Goal: Task Accomplishment & Management: Use online tool/utility

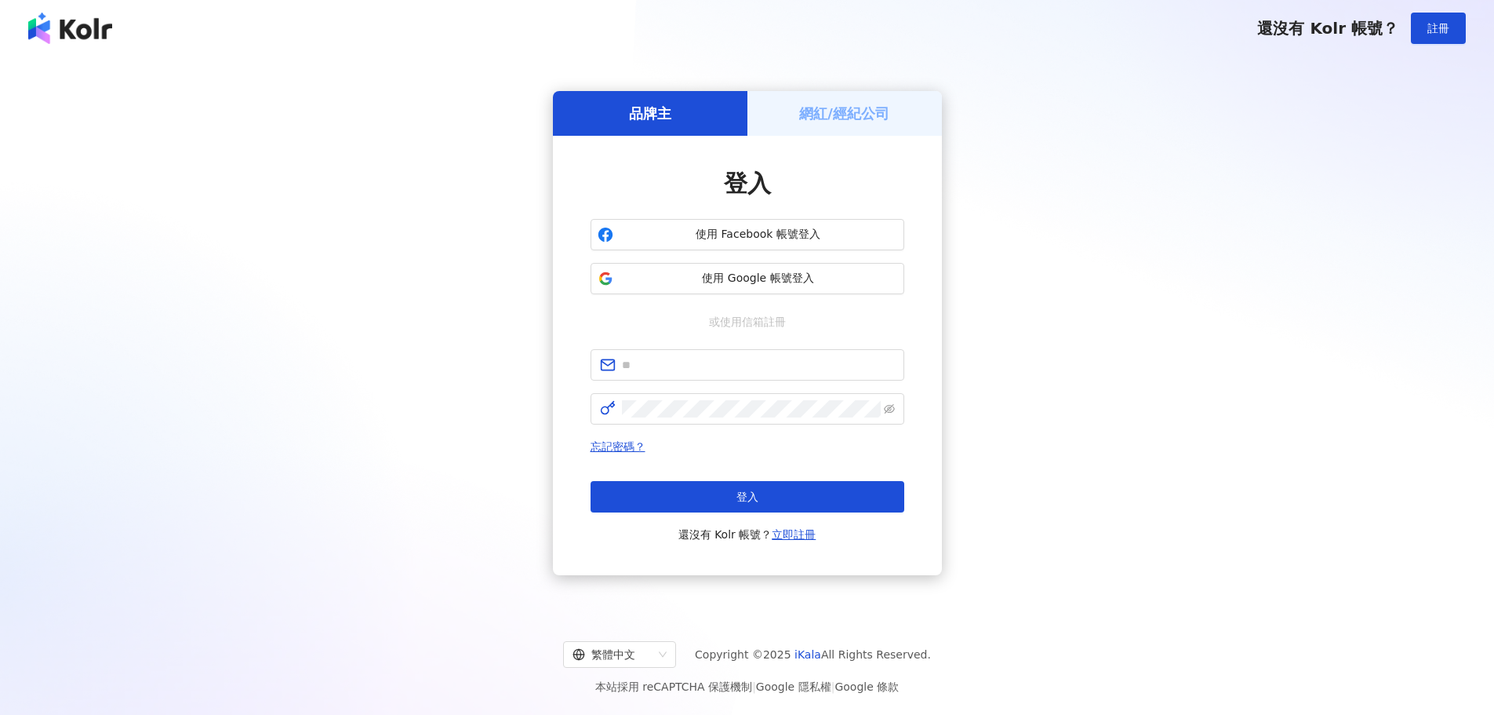
click at [812, 119] on h5 "網紅/經紀公司" at bounding box center [844, 114] width 90 height 20
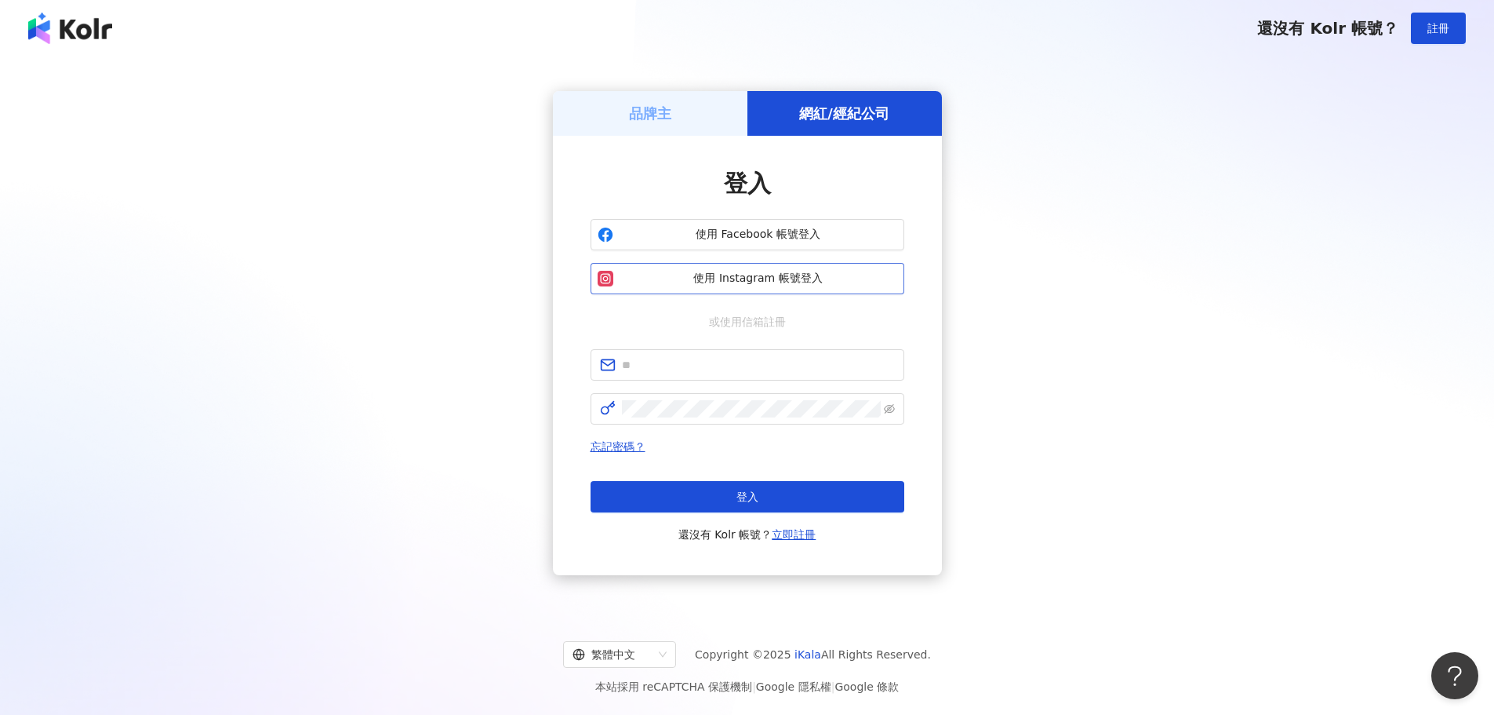
click at [769, 277] on span "使用 Instagram 帳號登入" at bounding box center [759, 279] width 278 height 16
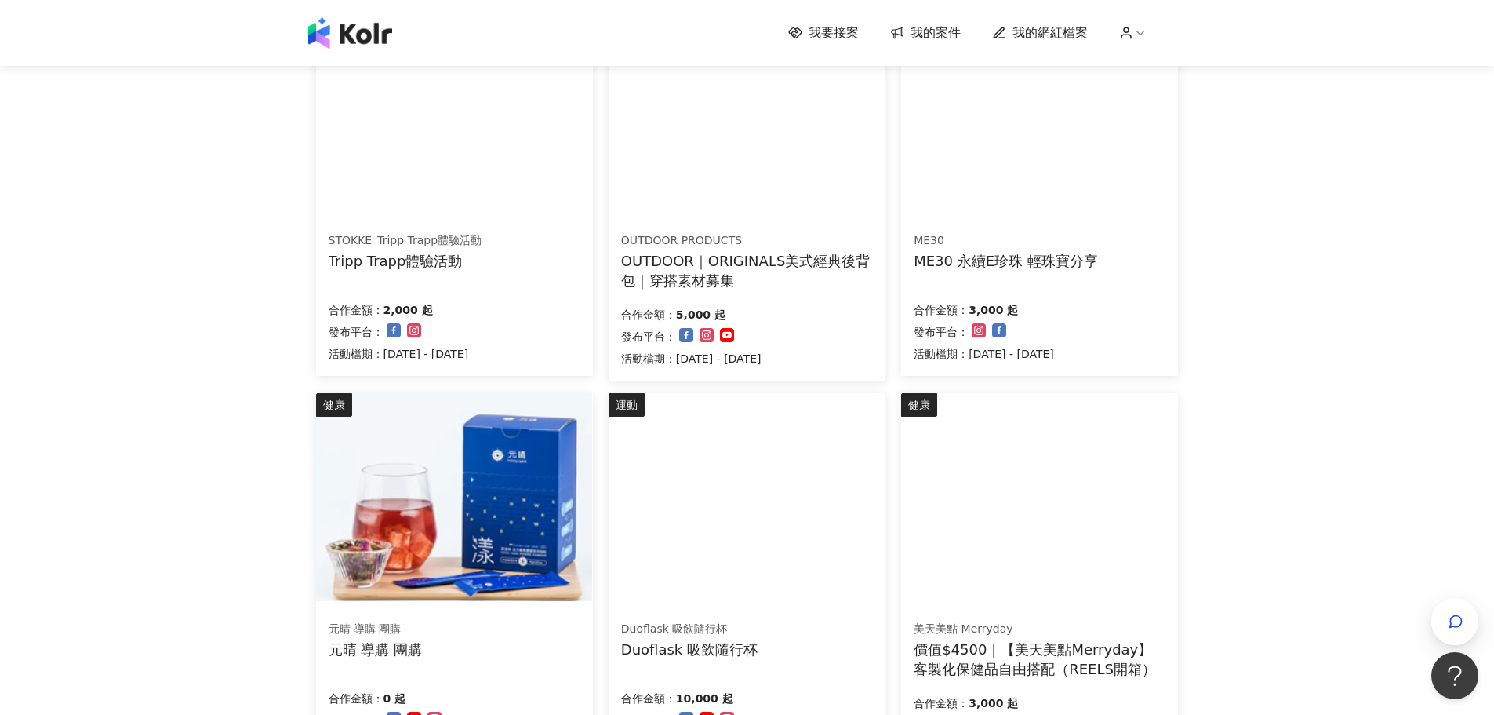
scroll to position [235, 0]
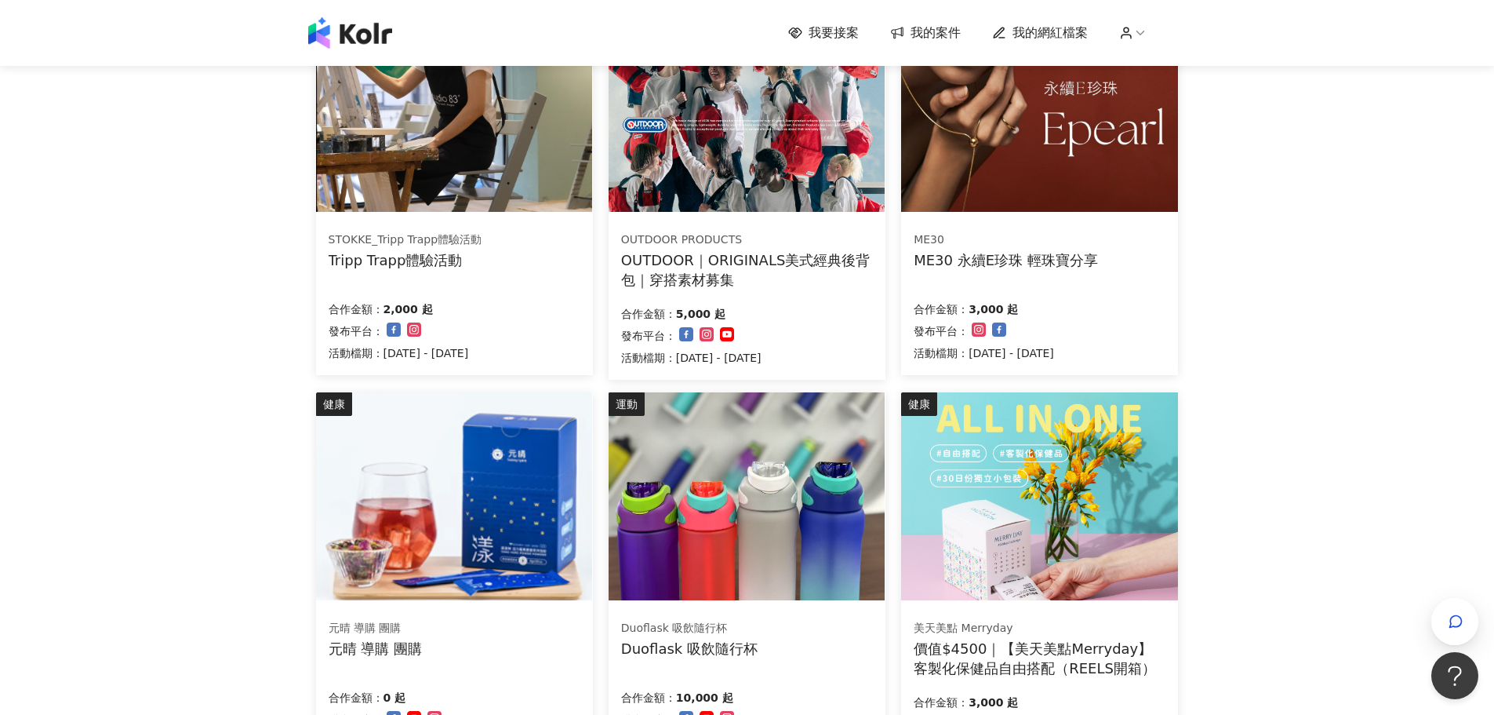
click at [437, 167] on img at bounding box center [454, 108] width 276 height 208
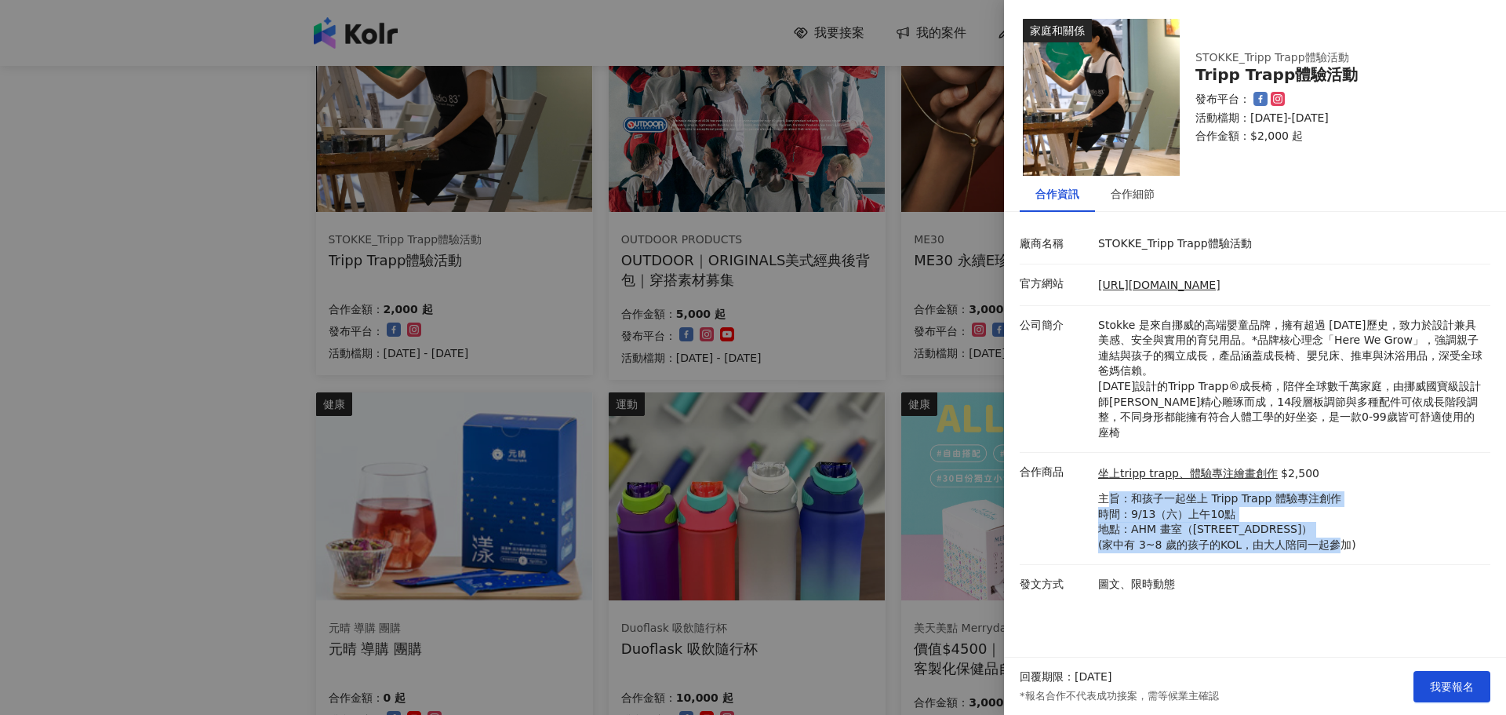
drag, startPoint x: 1112, startPoint y: 483, endPoint x: 1363, endPoint y: 536, distance: 256.6
click at [1363, 536] on div "坐上tripp trapp、體驗專注繪畫創作 $2,500 主旨：和孩子一起坐上 Tripp Trapp 體驗專注創作 時間：9/13（六）上午10點 地點：…" at bounding box center [1290, 508] width 392 height 88
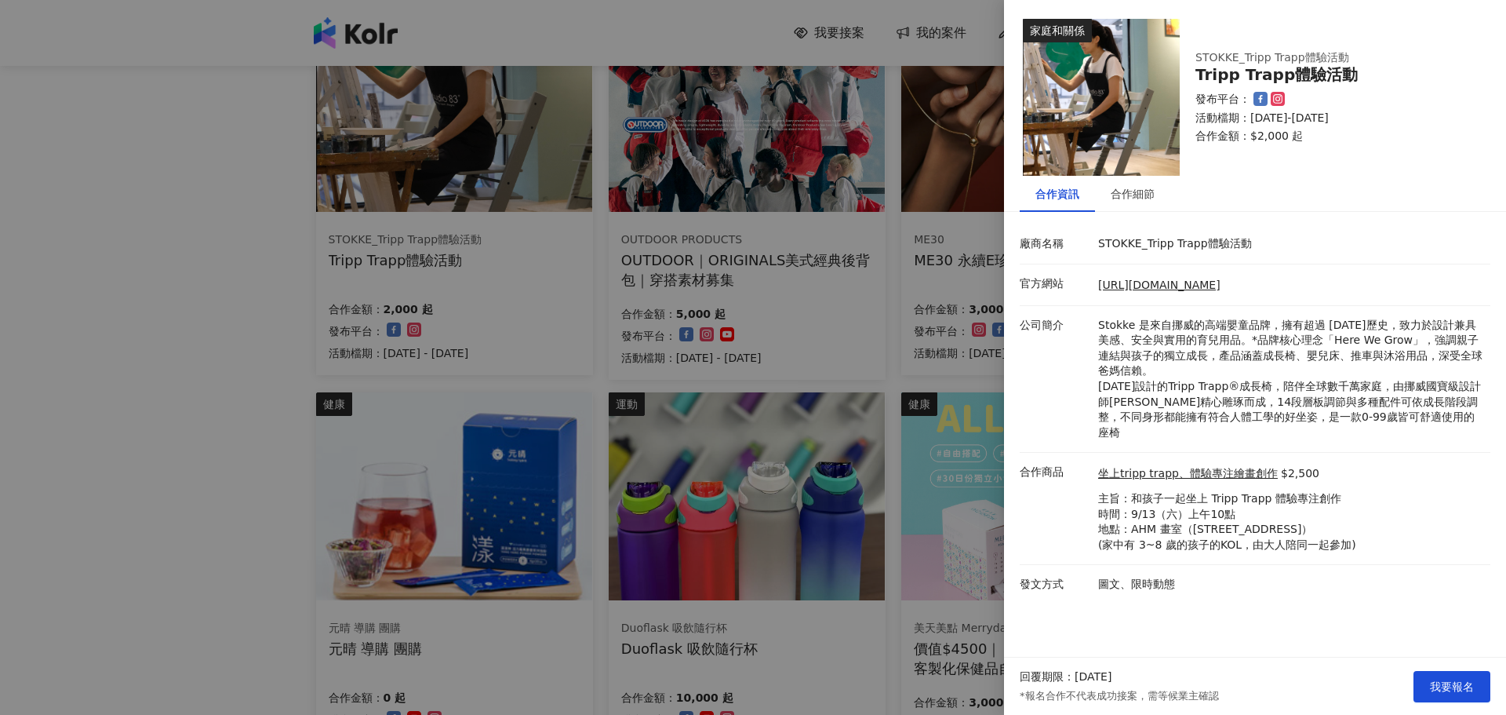
click at [1363, 536] on div "坐上tripp trapp、體驗專注繪畫創作 $2,500 主旨：和孩子一起坐上 Tripp Trapp 體驗專注創作 時間：9/13（六）上午10點 地點：…" at bounding box center [1290, 508] width 392 height 88
click at [1123, 284] on link "[URL][DOMAIN_NAME]" at bounding box center [1159, 284] width 122 height 13
click at [641, 304] on div at bounding box center [753, 357] width 1506 height 715
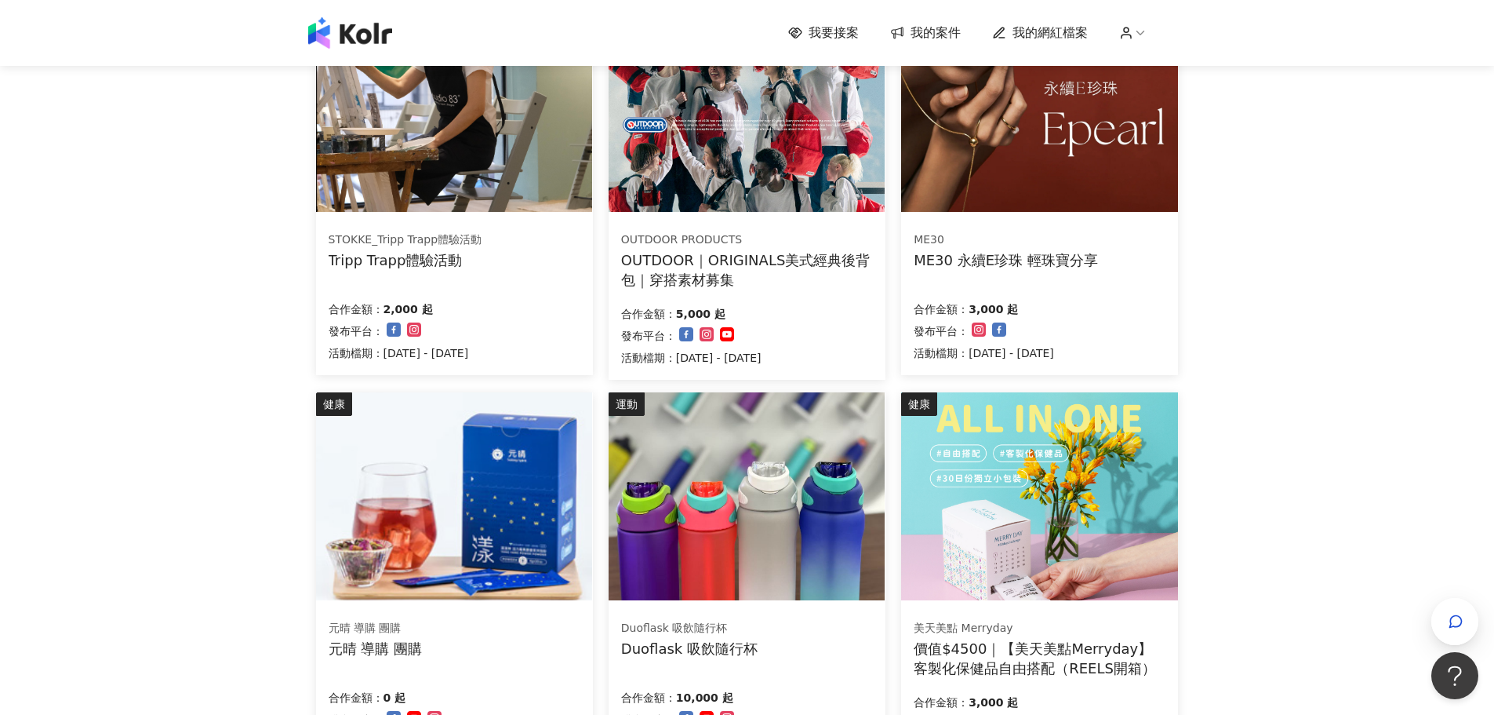
click at [717, 254] on div "OUTDOOR｜ORIGINALS美式經典後背包｜穿搭素材募集" at bounding box center [747, 269] width 252 height 39
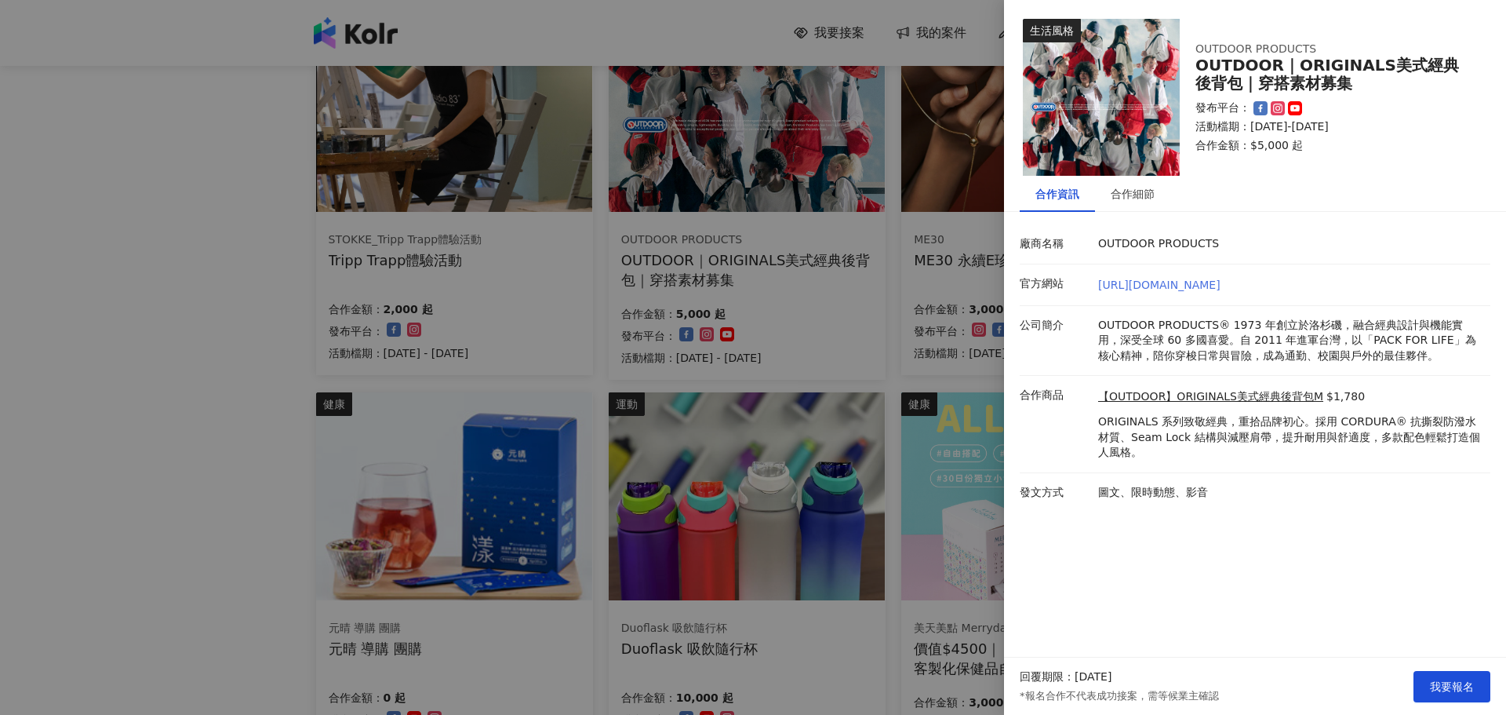
click at [1112, 282] on link "[URL][DOMAIN_NAME]" at bounding box center [1159, 284] width 122 height 13
click at [623, 320] on div at bounding box center [753, 357] width 1506 height 715
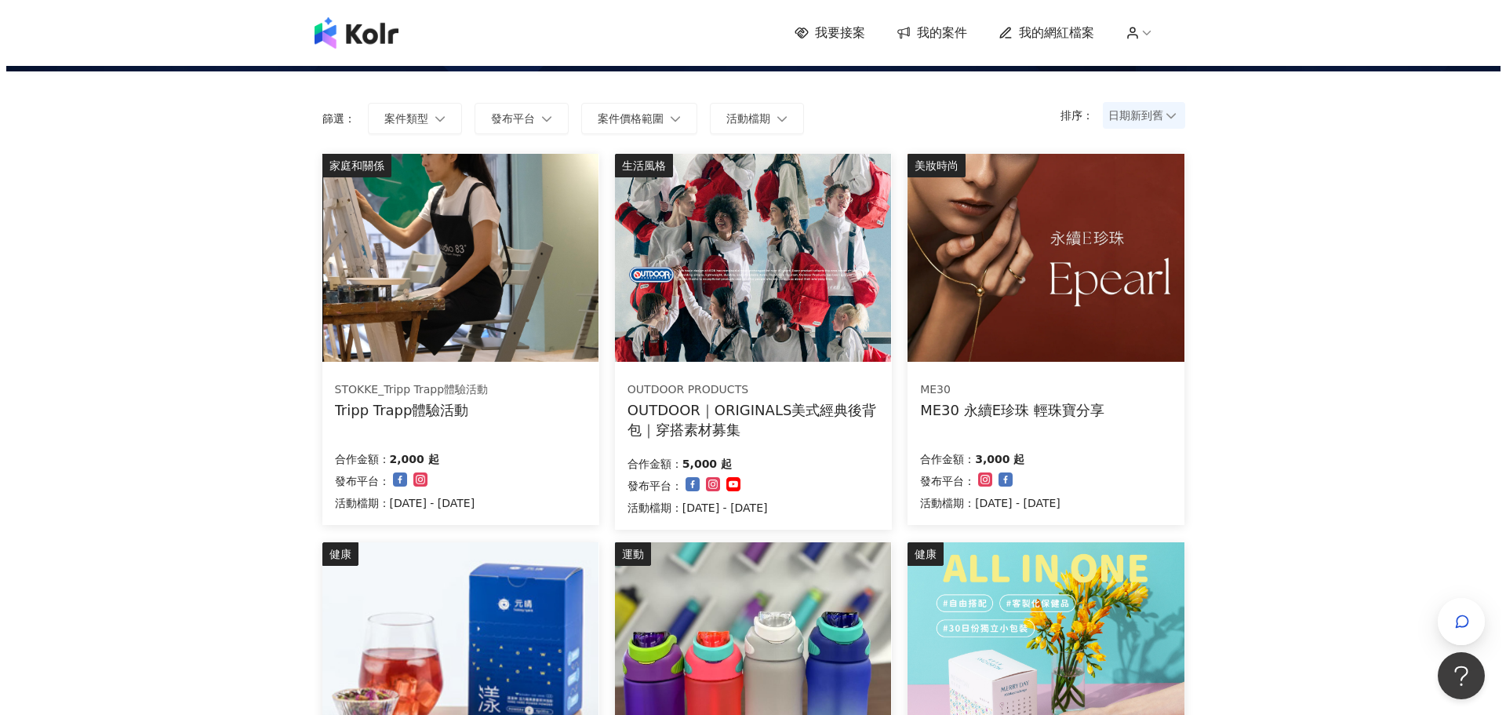
scroll to position [78, 0]
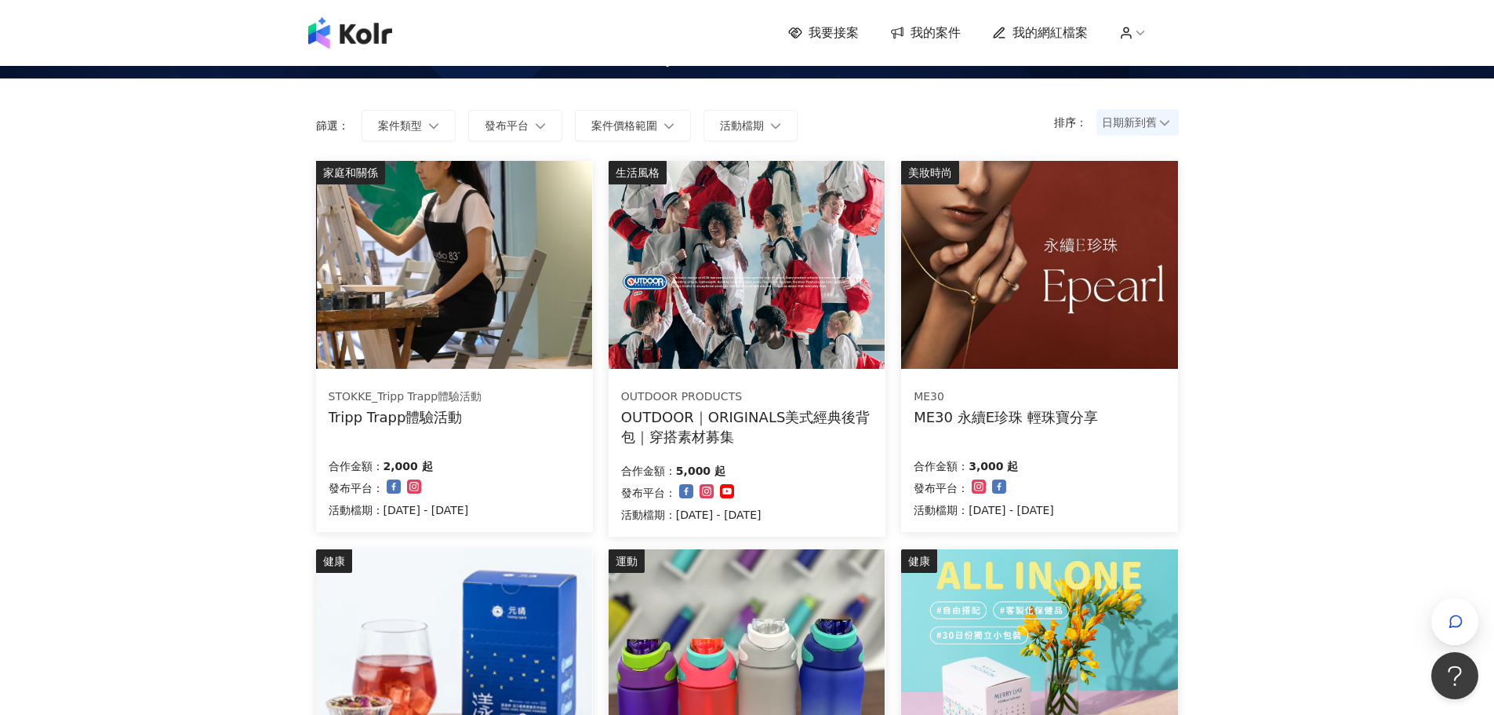
click at [1060, 307] on img at bounding box center [1039, 265] width 276 height 208
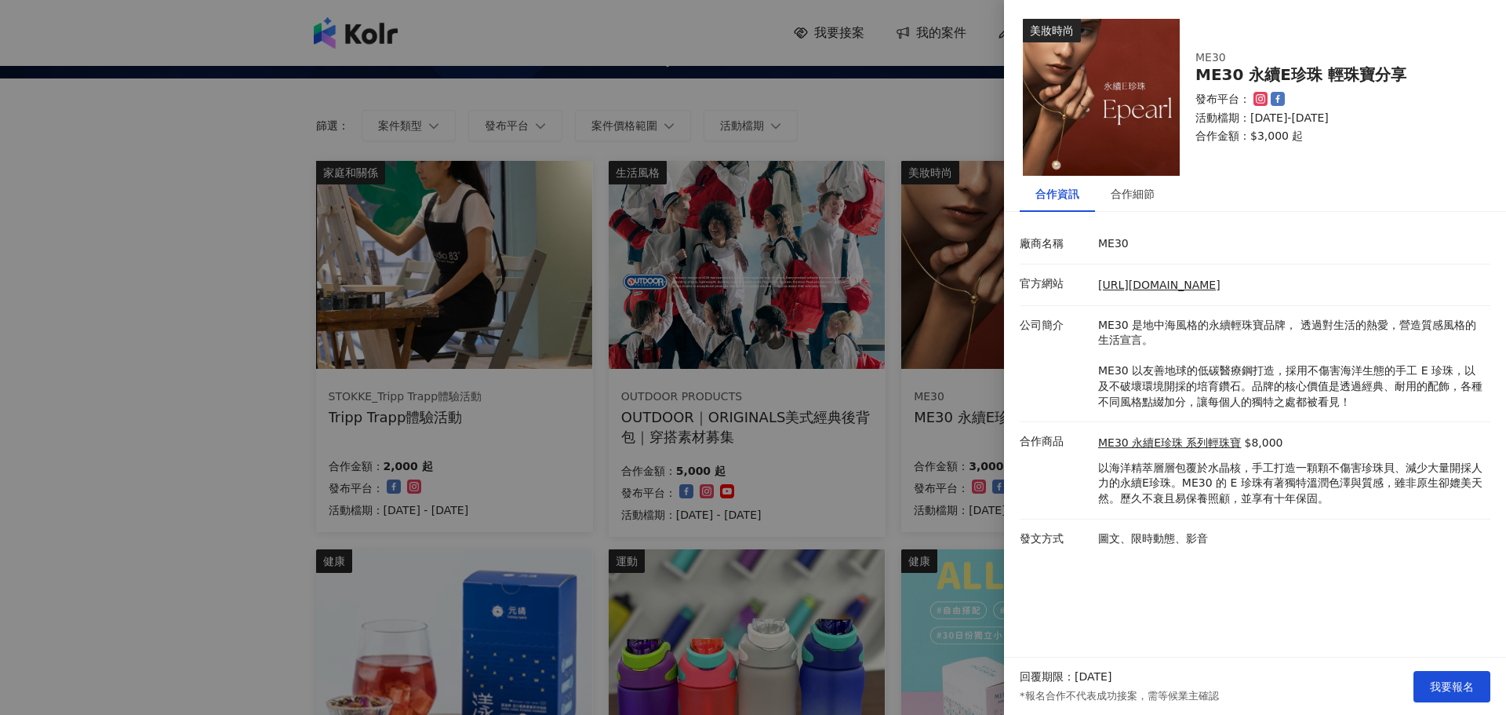
click at [780, 453] on div at bounding box center [753, 357] width 1506 height 715
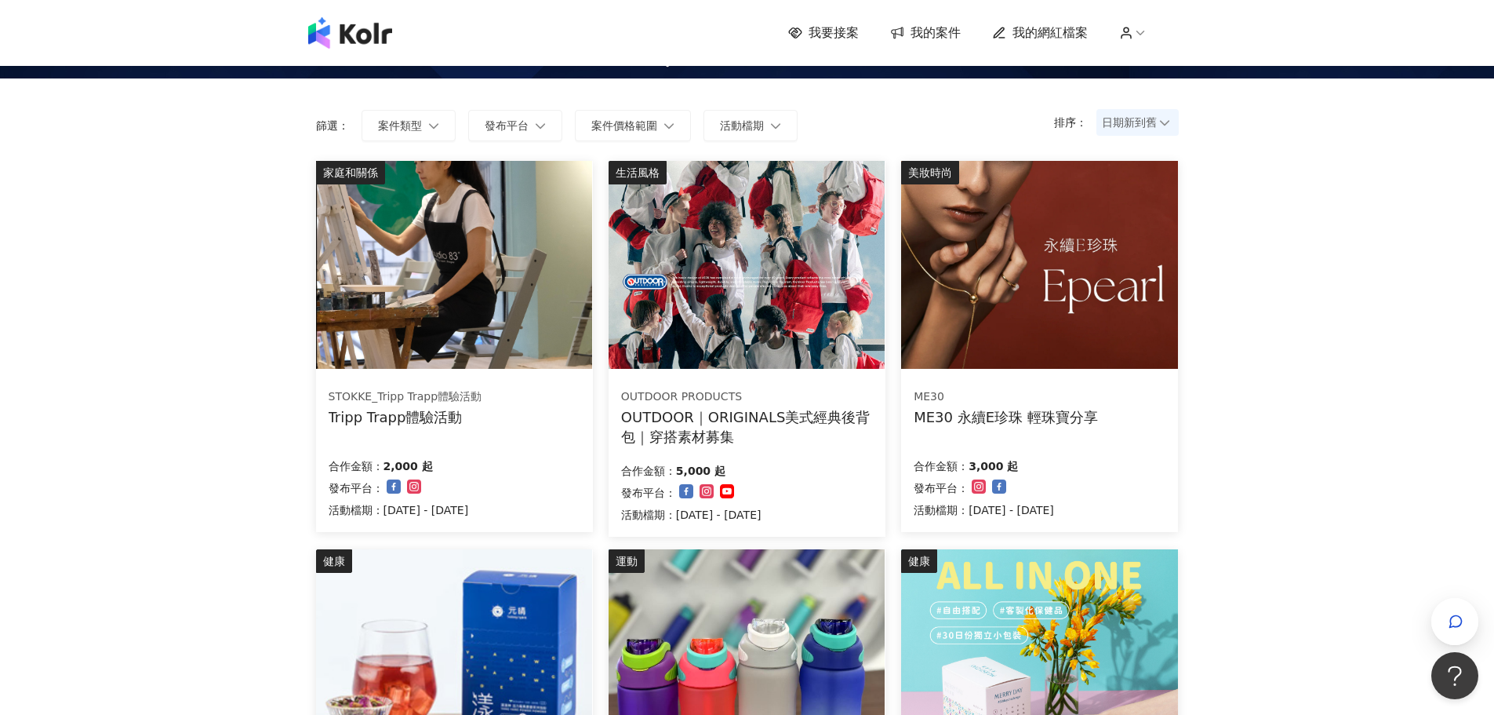
click at [962, 412] on div "ME30 永續E珍珠 輕珠寶分享" at bounding box center [1006, 417] width 184 height 20
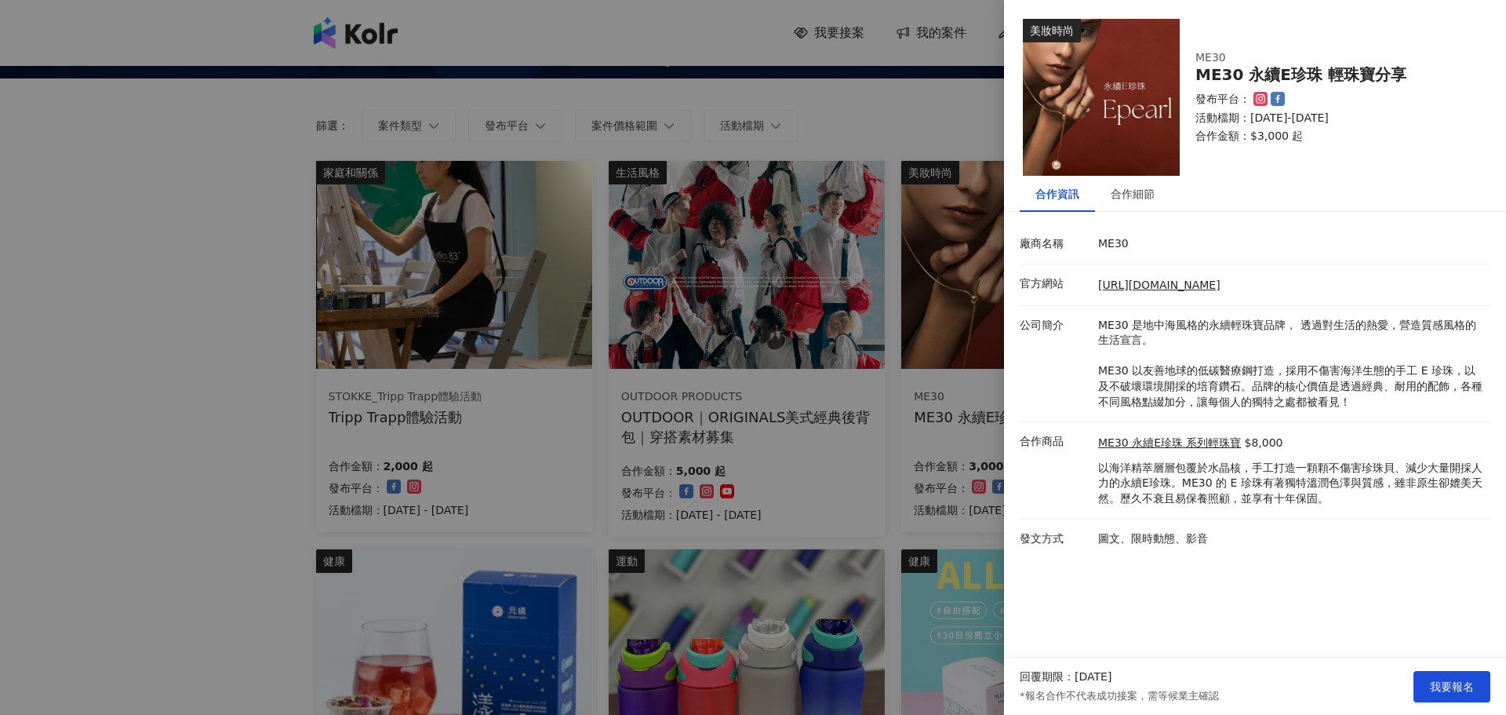
click at [739, 453] on div at bounding box center [753, 357] width 1506 height 715
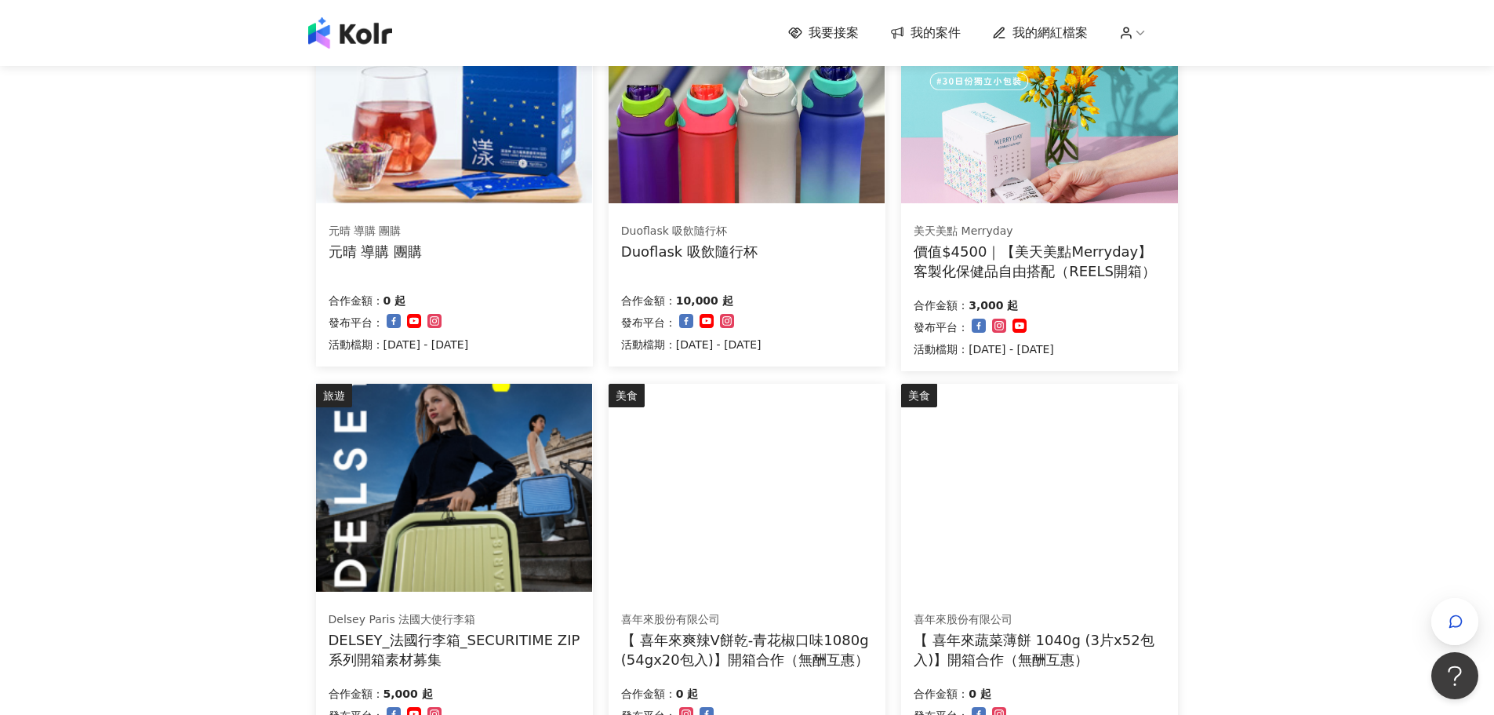
scroll to position [784, 0]
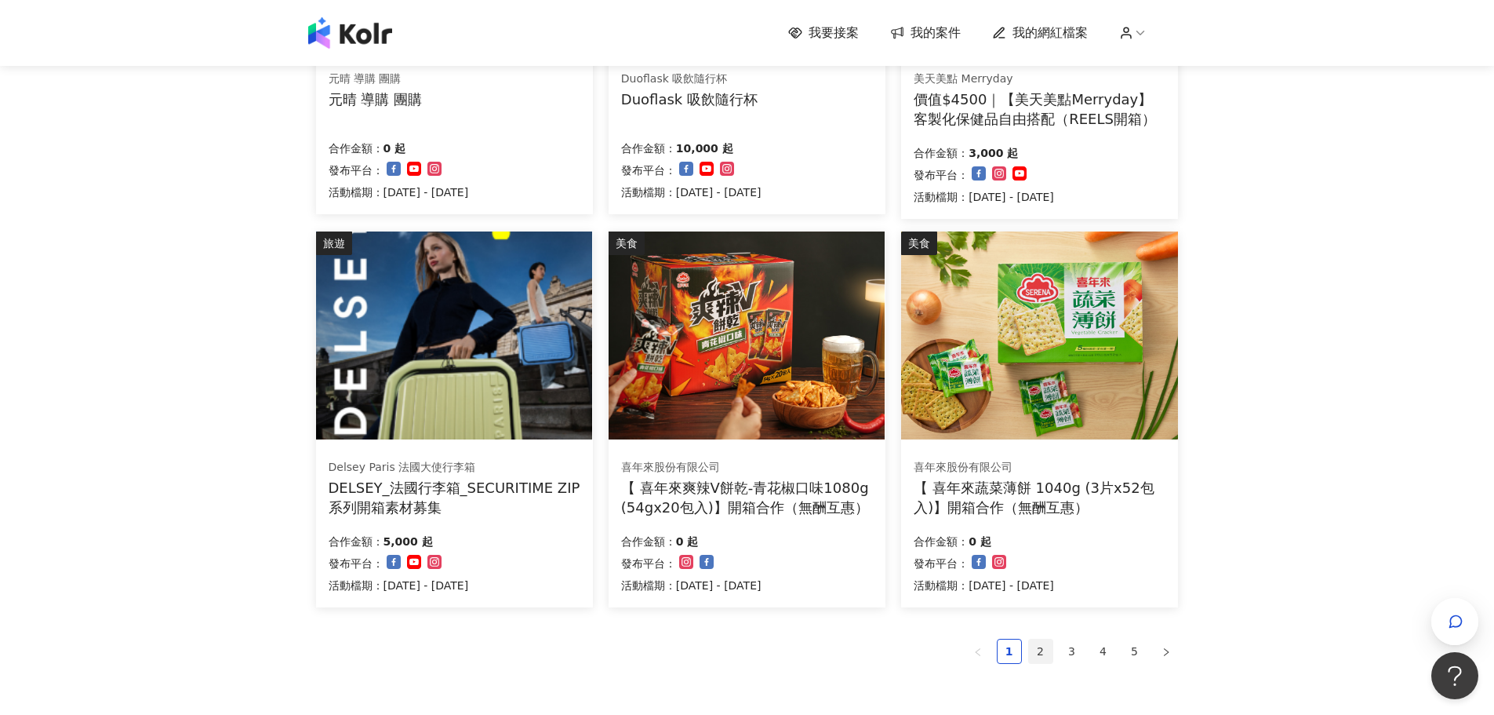
click at [1035, 650] on link "2" at bounding box center [1041, 651] width 24 height 24
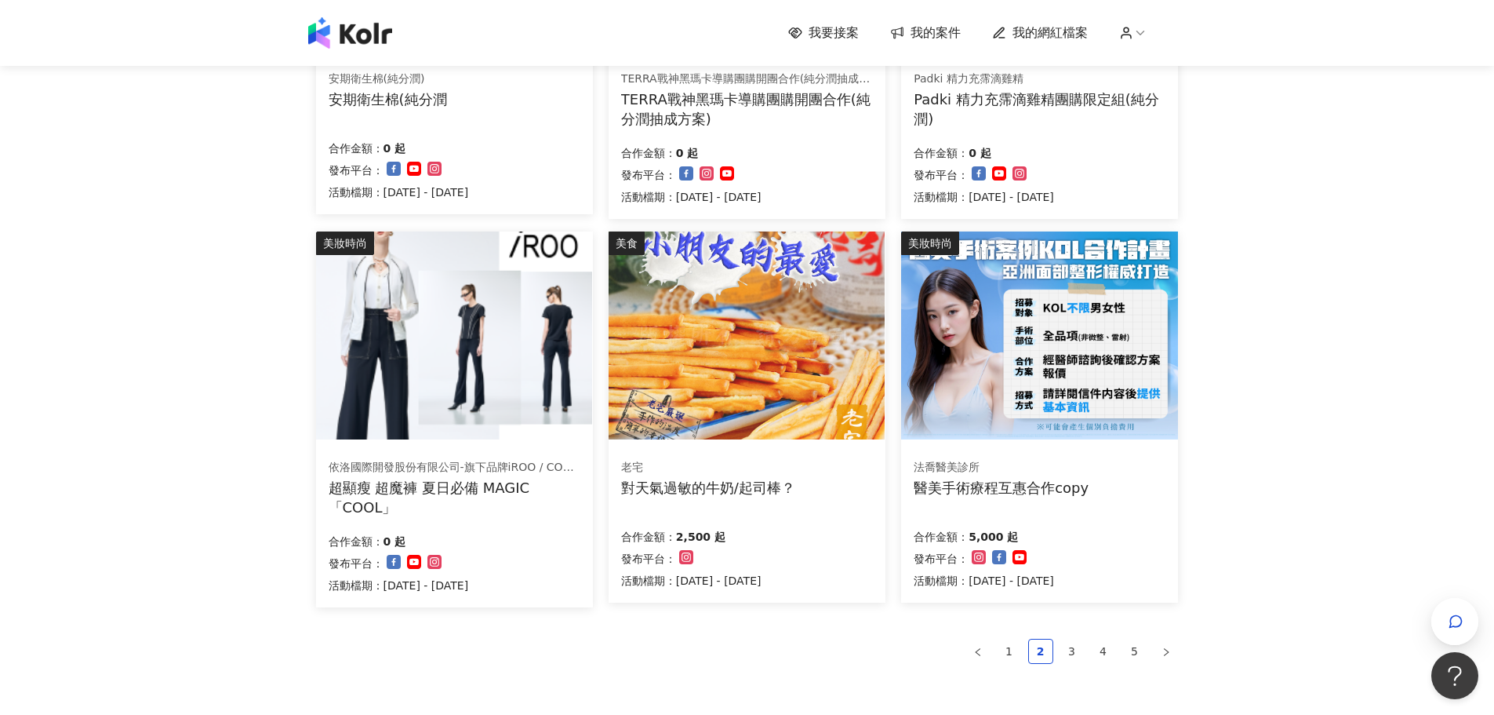
click at [1132, 488] on div "法[PERSON_NAME]醫美診所 醫美手術療程互惠合作copy" at bounding box center [1040, 477] width 252 height 39
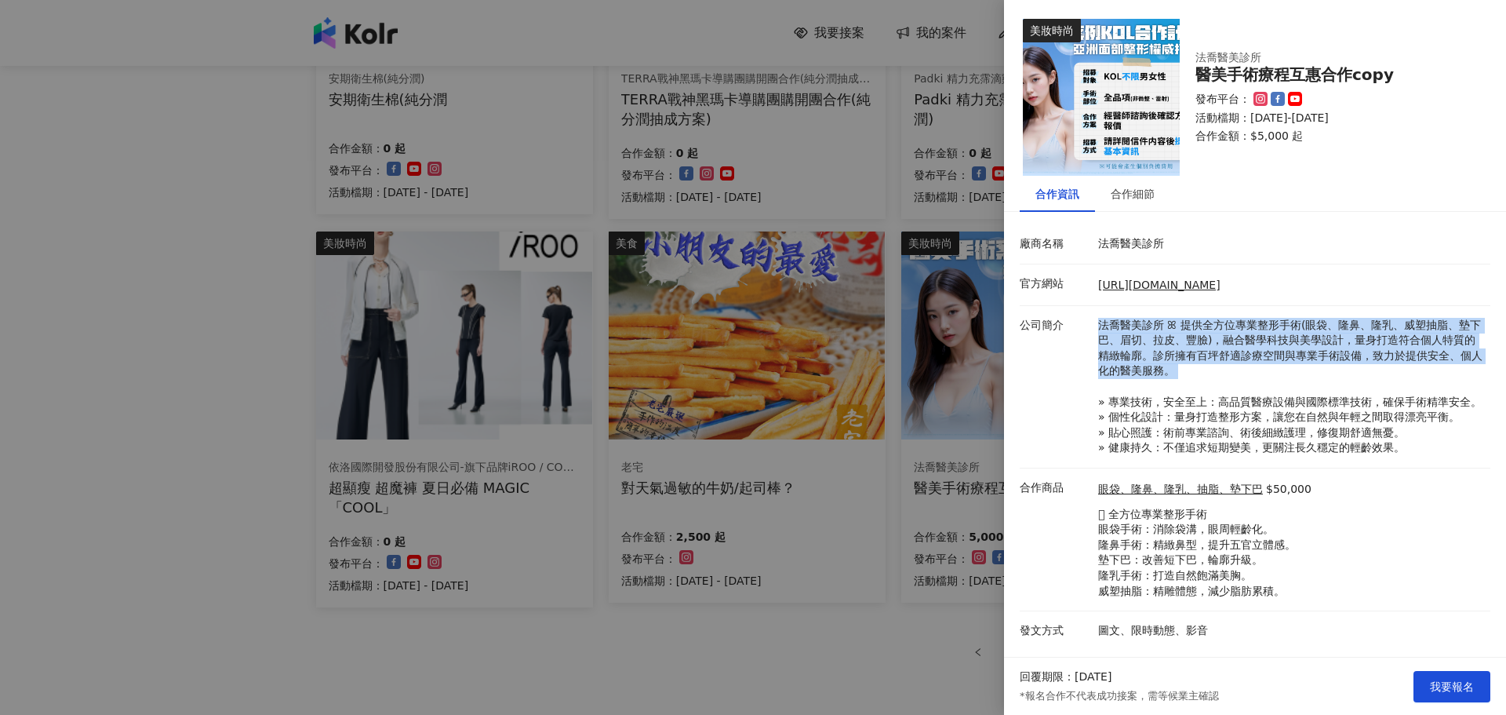
drag, startPoint x: 1103, startPoint y: 324, endPoint x: 1240, endPoint y: 391, distance: 152.6
click at [1240, 391] on p "法喬醫美診所 ꕤ 提供全方位專業整形手術(眼袋、隆鼻、隆乳、威塑抽脂、墊下巴、眉切、拉皮、豐臉)，融合醫學科技與美學設計，量身打造符合個人特質的精緻輪廓。診所…" at bounding box center [1290, 387] width 384 height 138
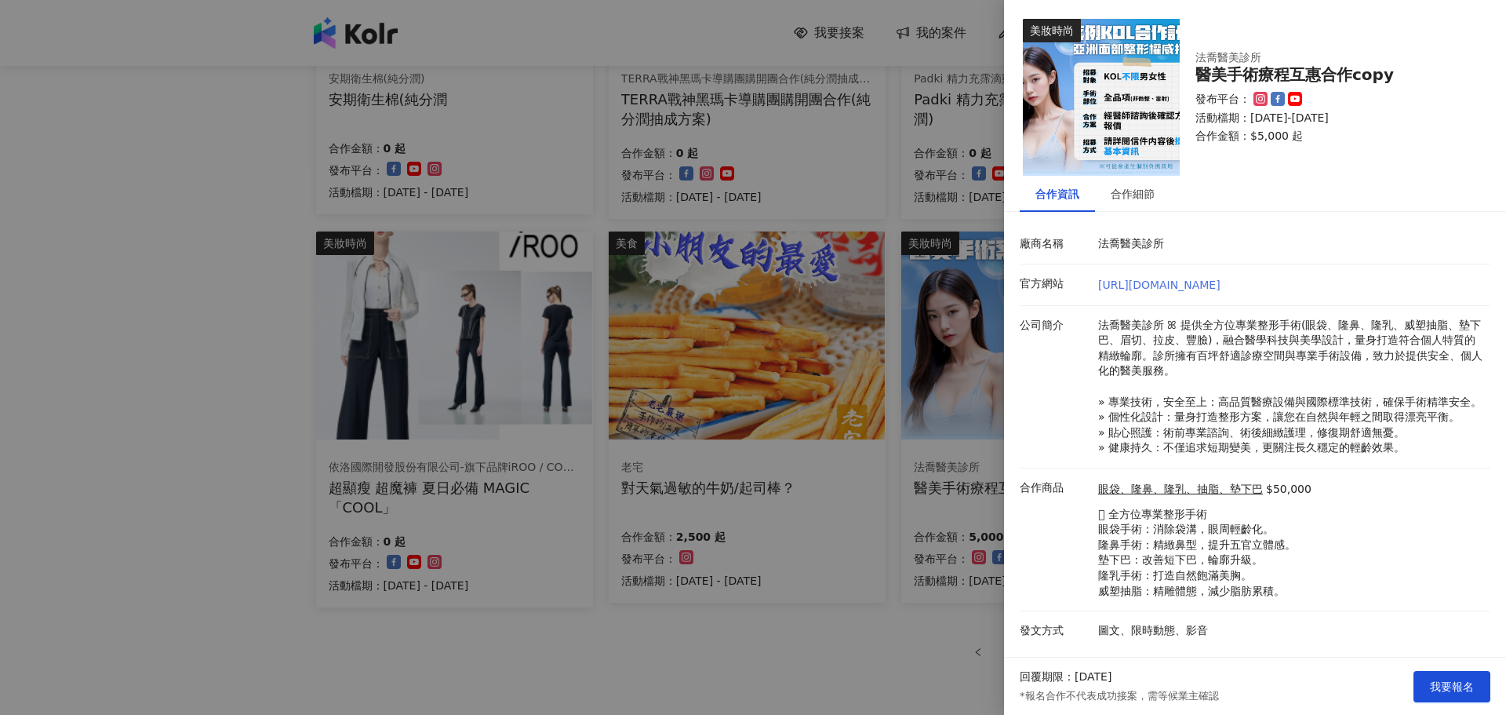
click at [1176, 283] on link "[URL][DOMAIN_NAME]" at bounding box center [1159, 284] width 122 height 13
click at [858, 475] on div at bounding box center [753, 357] width 1506 height 715
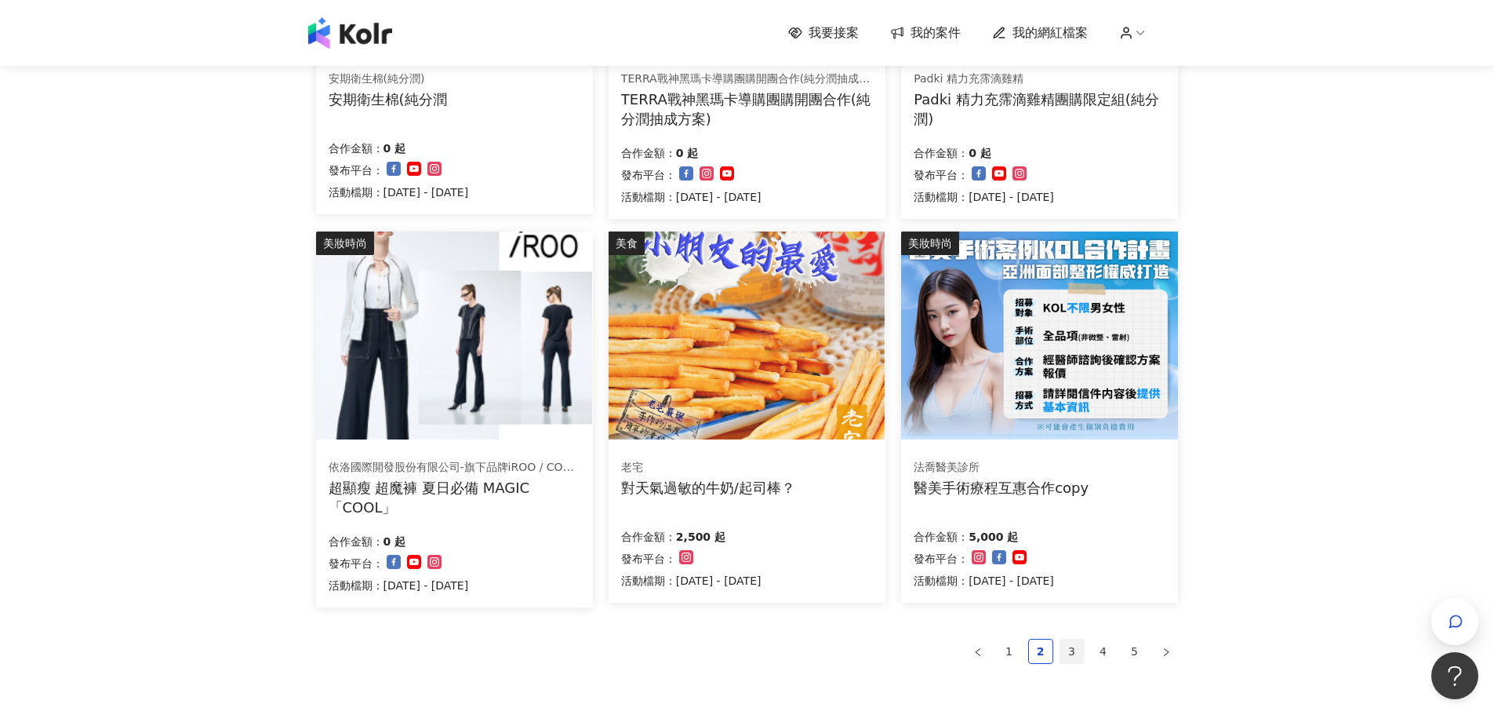
click at [1068, 656] on link "3" at bounding box center [1072, 651] width 24 height 24
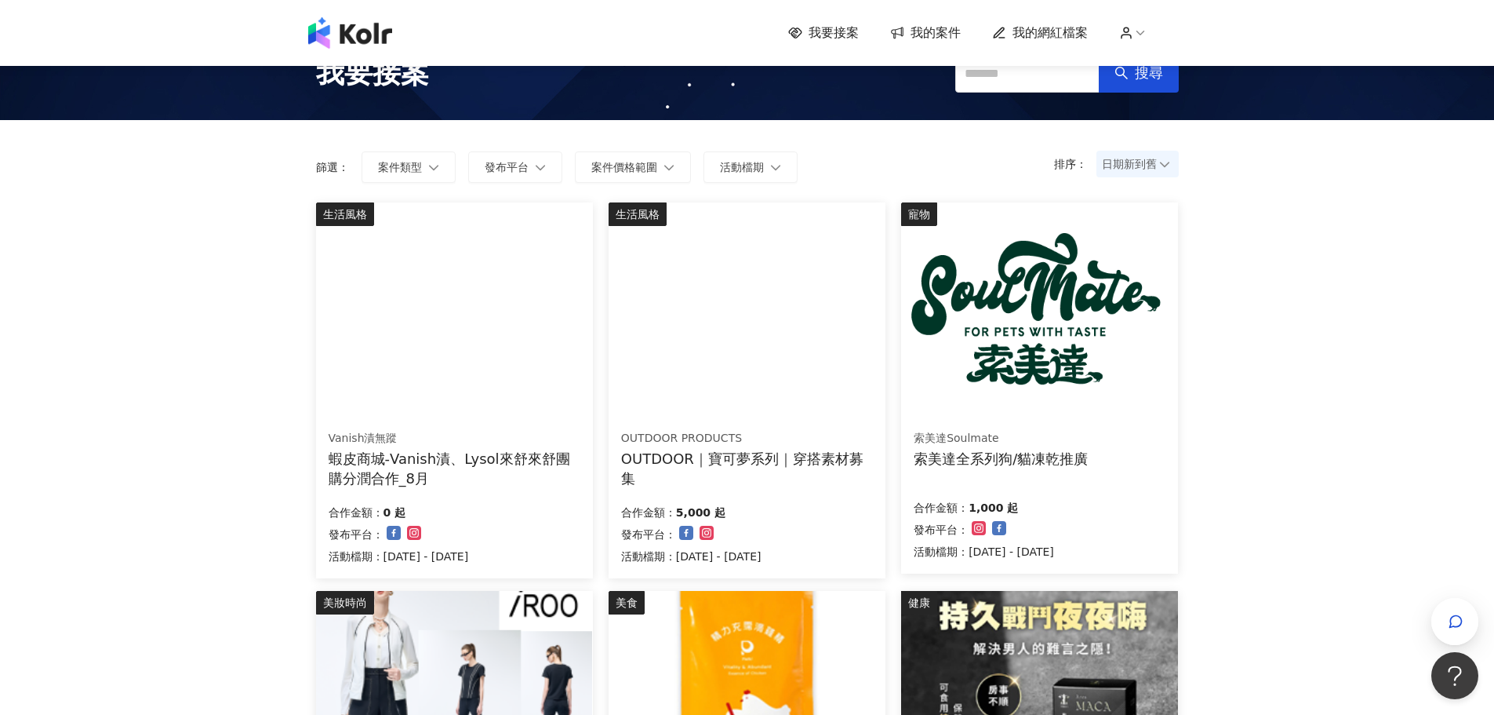
scroll to position [0, 0]
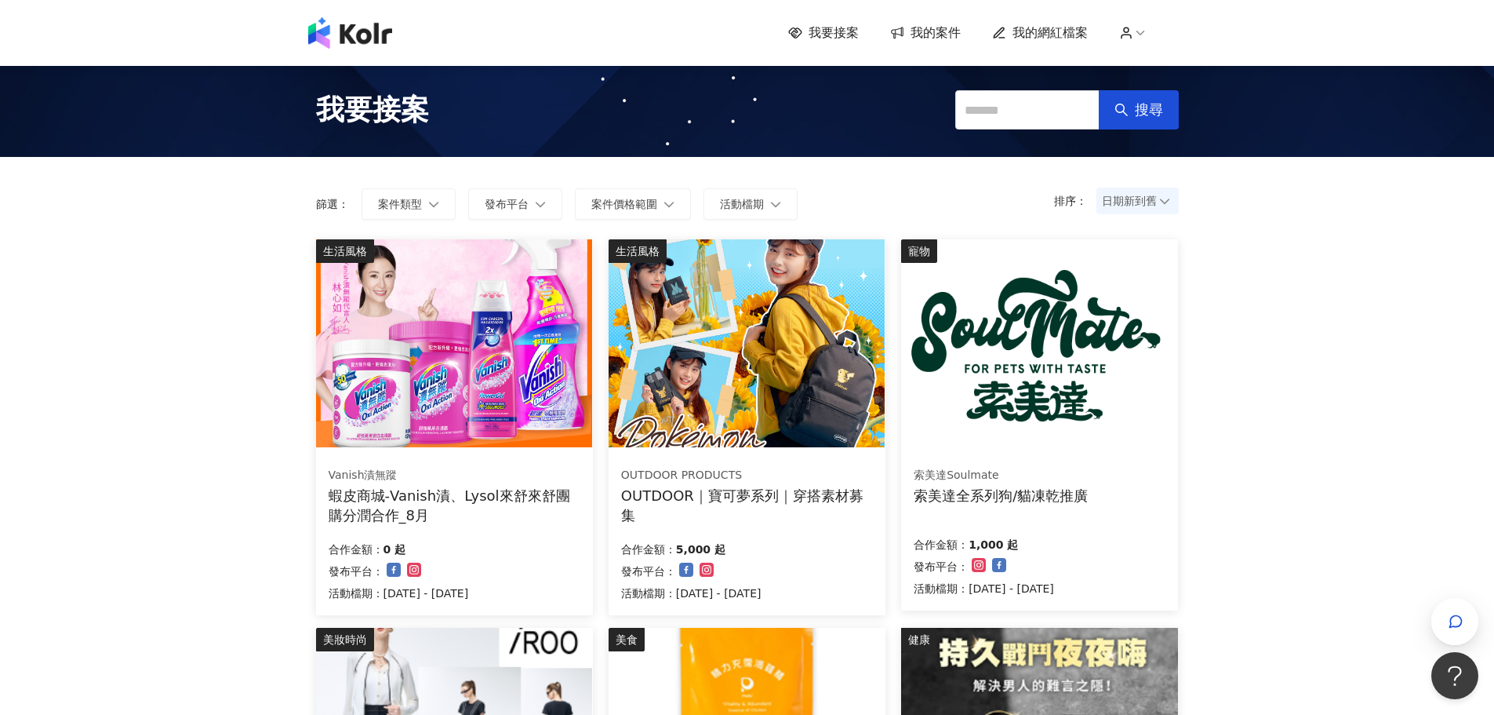
click at [761, 397] on img at bounding box center [747, 343] width 276 height 208
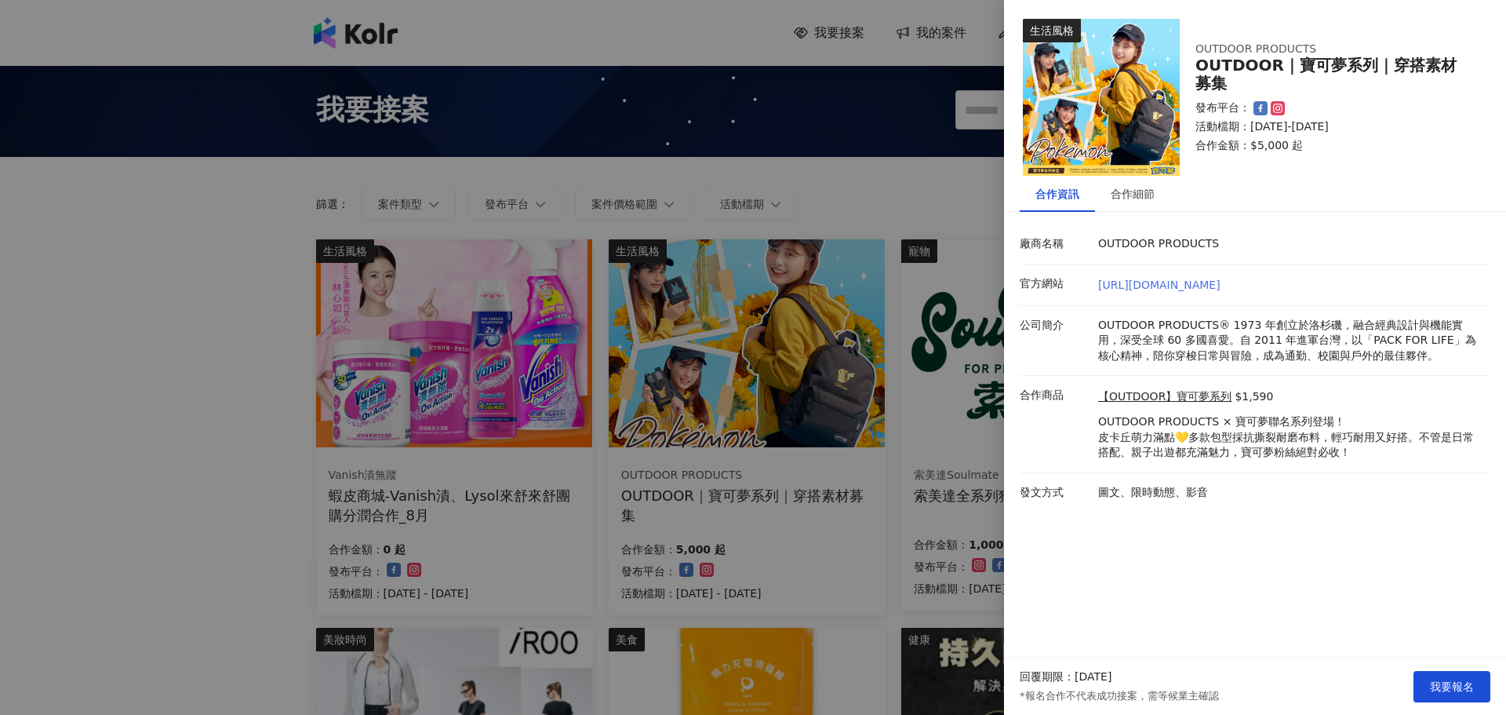
click at [1177, 281] on link "[URL][DOMAIN_NAME]" at bounding box center [1159, 284] width 122 height 13
click at [798, 344] on div at bounding box center [753, 357] width 1506 height 715
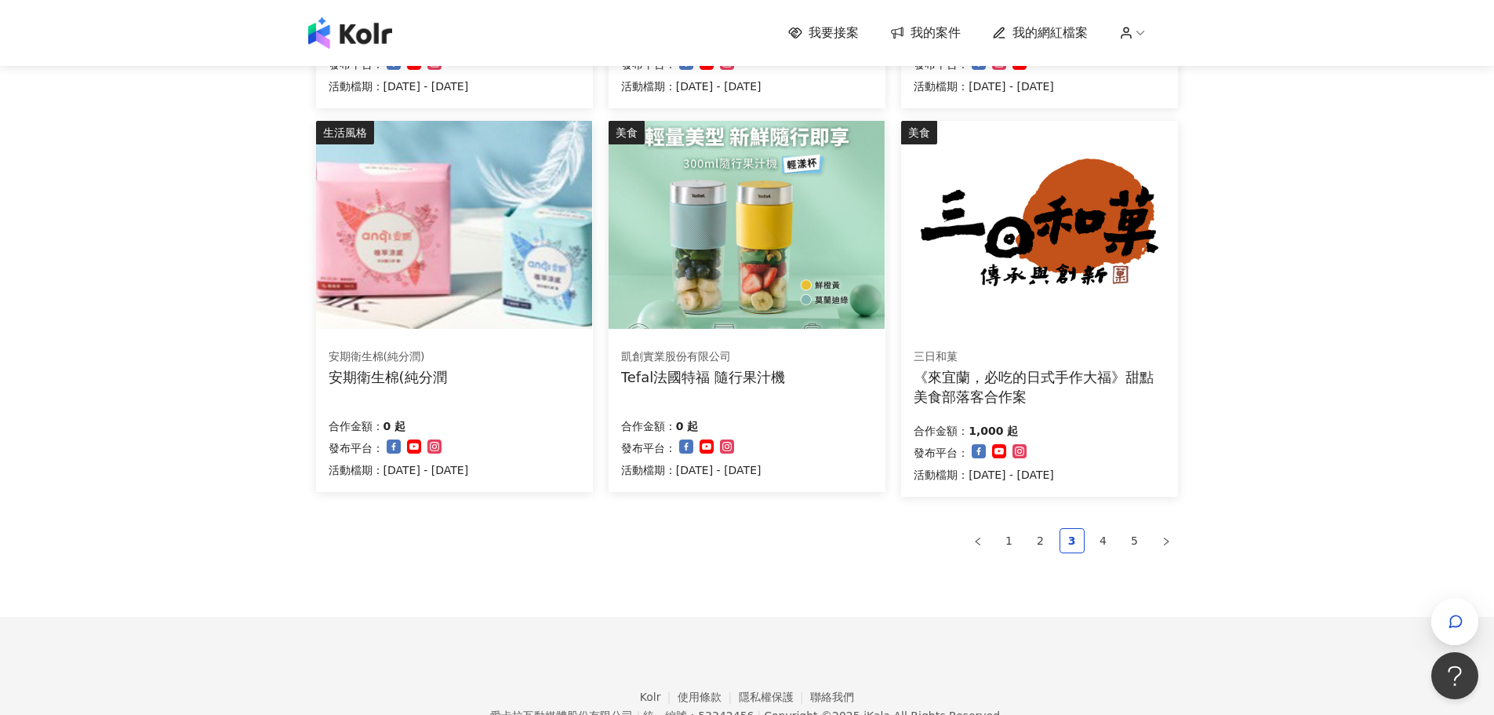
scroll to position [971, 0]
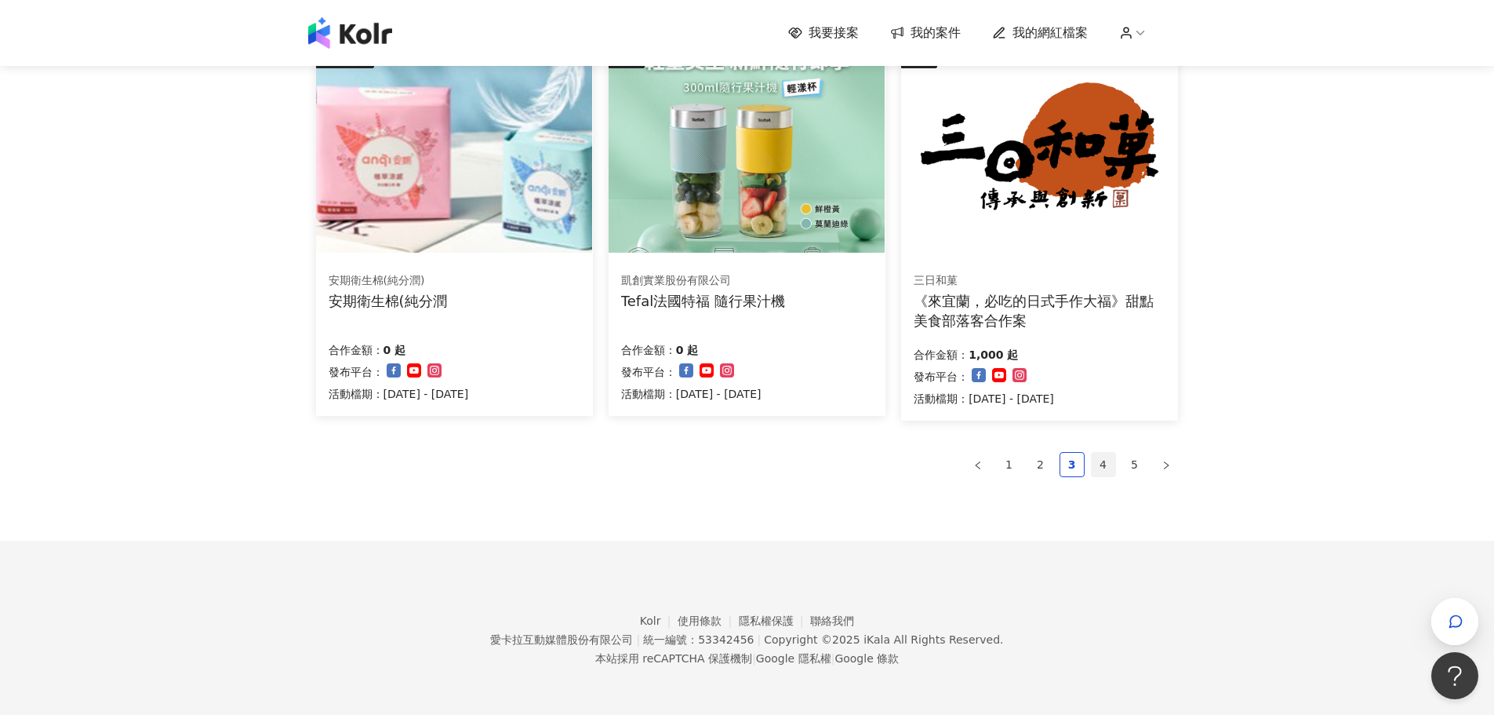
click at [1097, 471] on link "4" at bounding box center [1104, 465] width 24 height 24
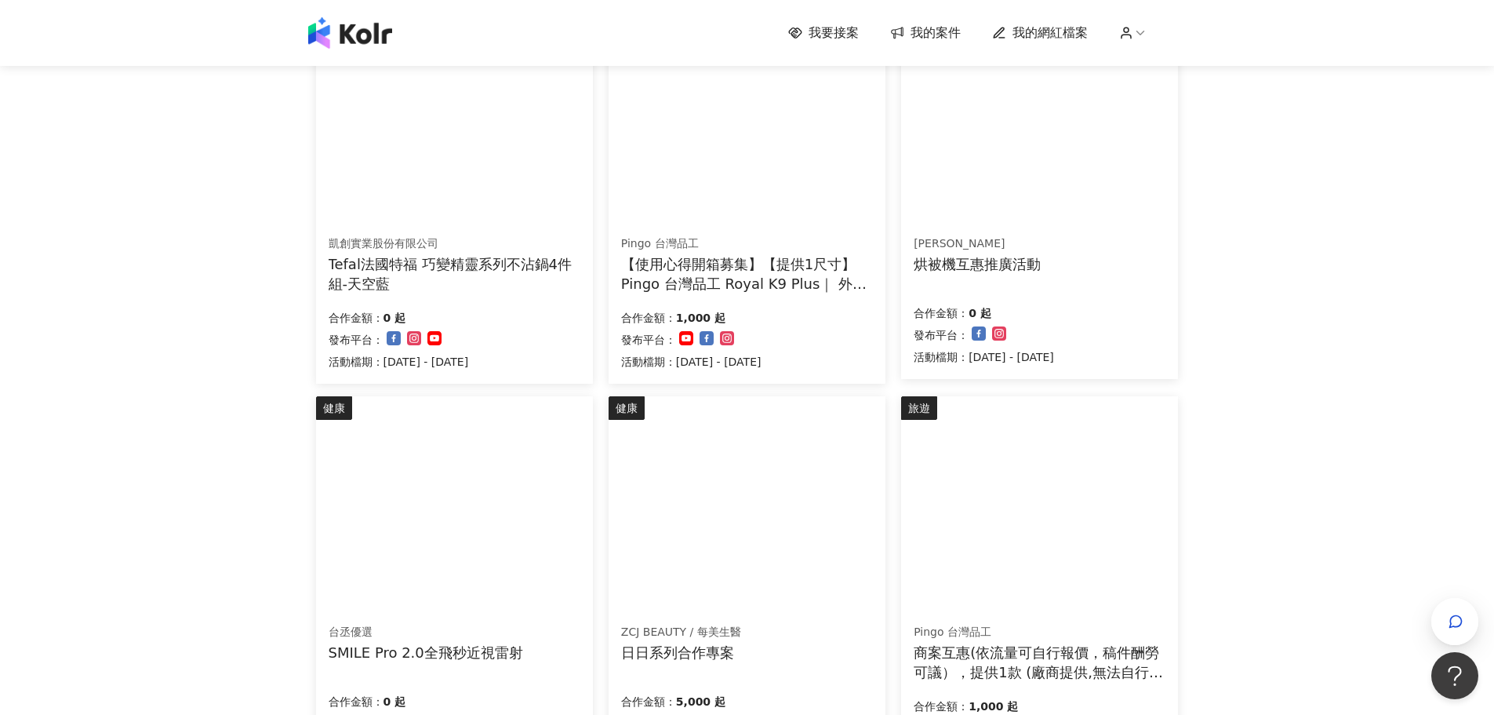
scroll to position [579, 0]
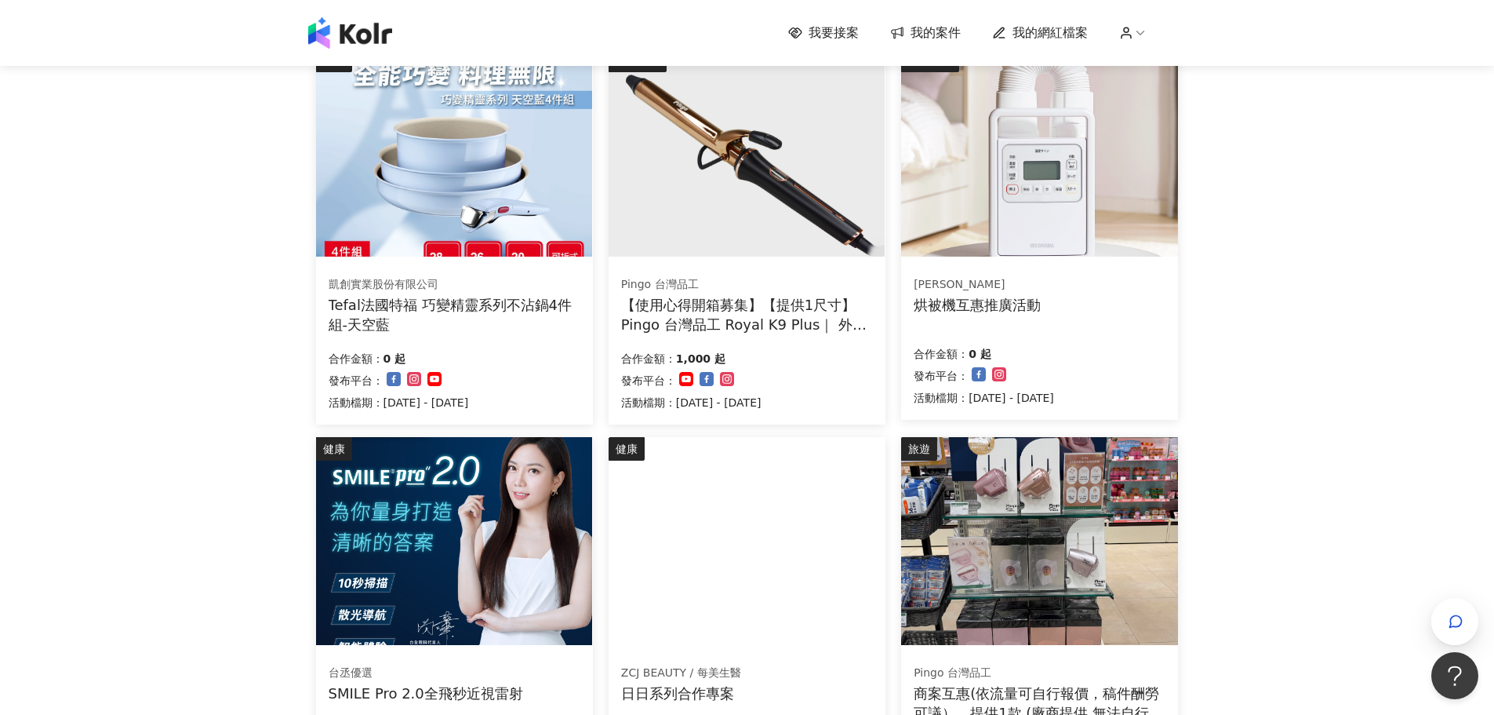
click at [1443, 595] on div "我要接案 我的案件 我的網紅檔案 我要接案 搜尋 排序： 日期新到舊 篩選： 案件類型 發布平台 案件價格範圍 活動檔期 清除 套用 生活風格 PacezRa…" at bounding box center [747, 264] width 1494 height 1686
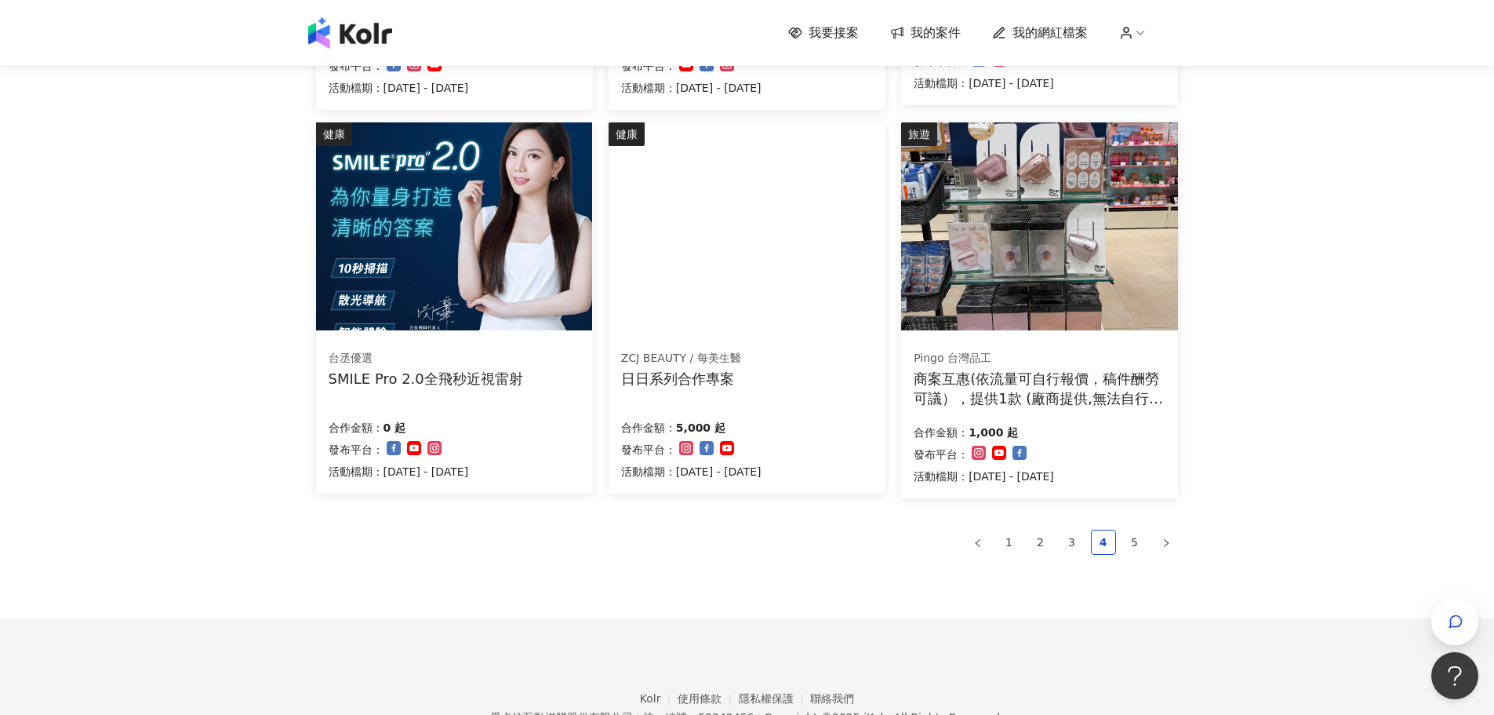
scroll to position [971, 0]
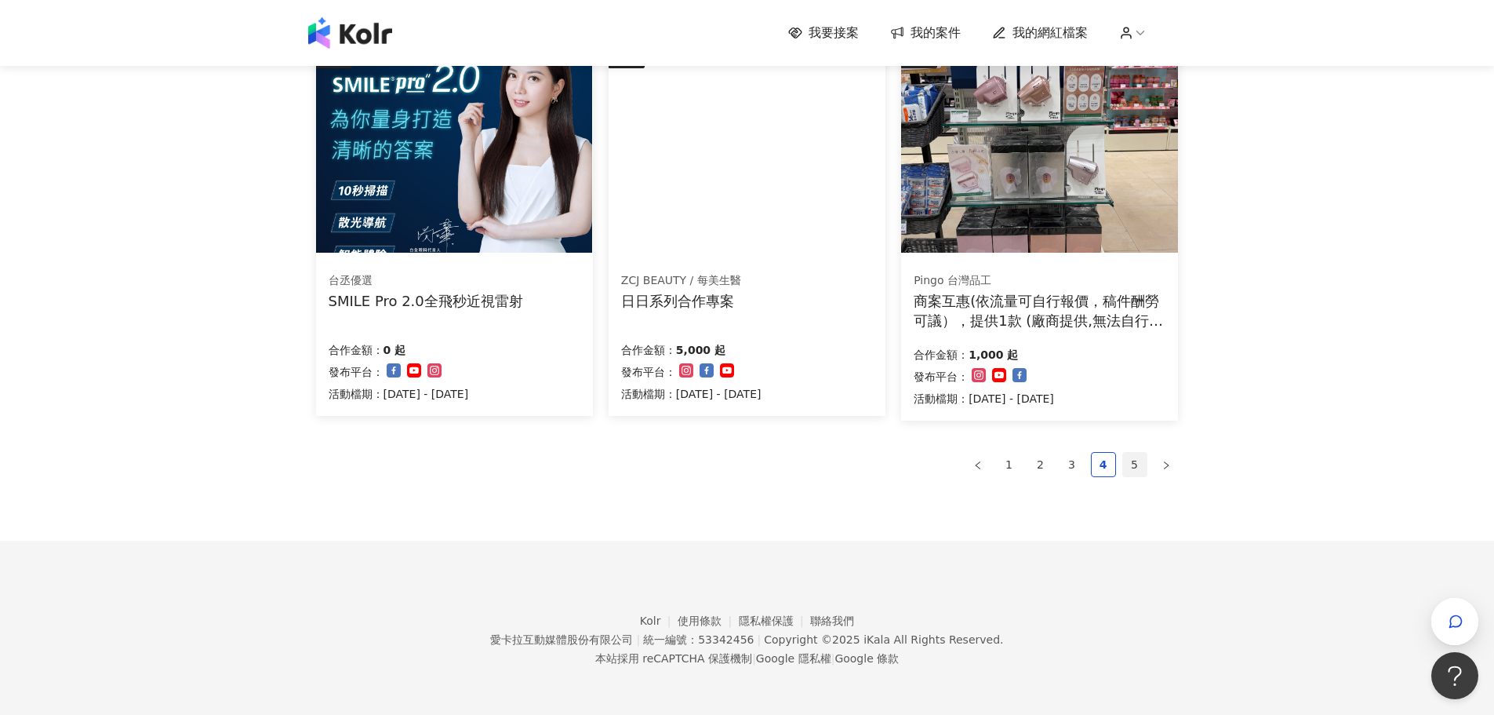
click at [1143, 460] on link "5" at bounding box center [1135, 465] width 24 height 24
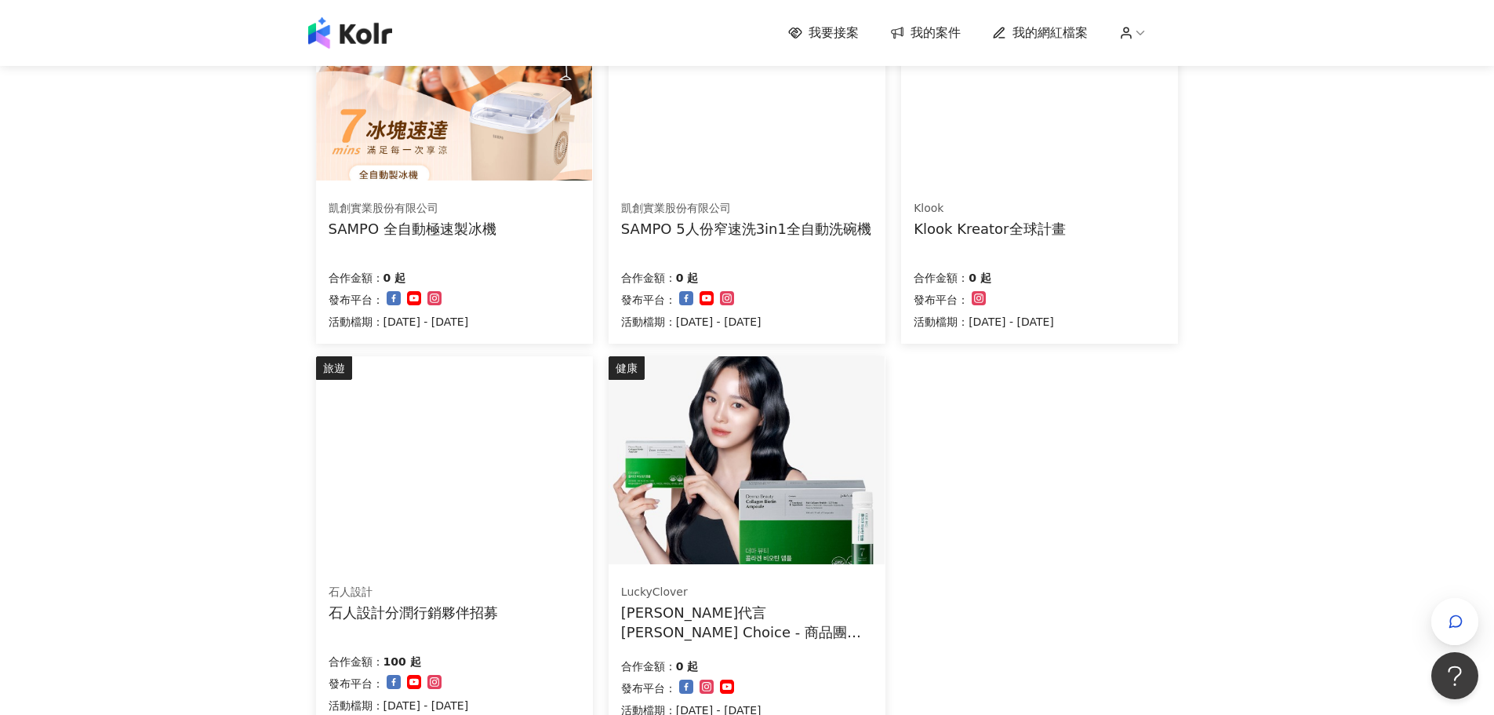
scroll to position [966, 0]
